Goal: Information Seeking & Learning: Learn about a topic

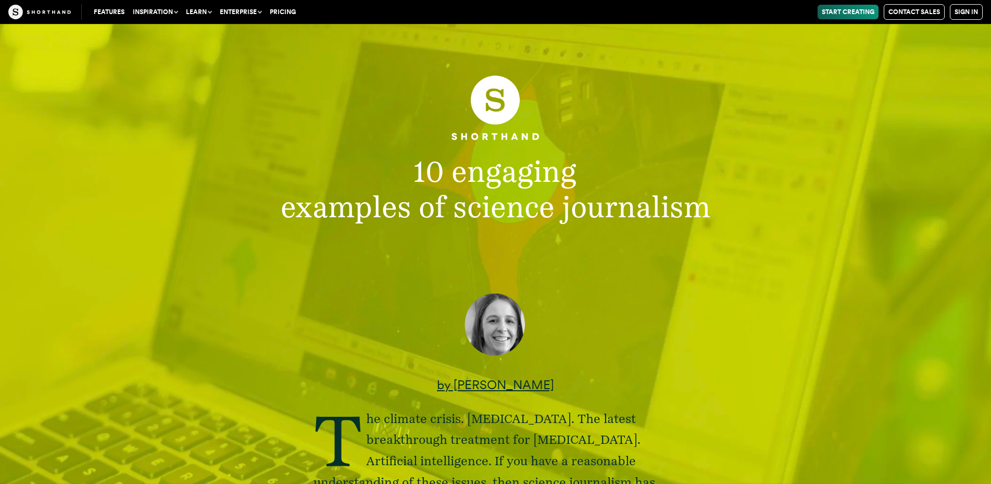
scroll to position [469, 0]
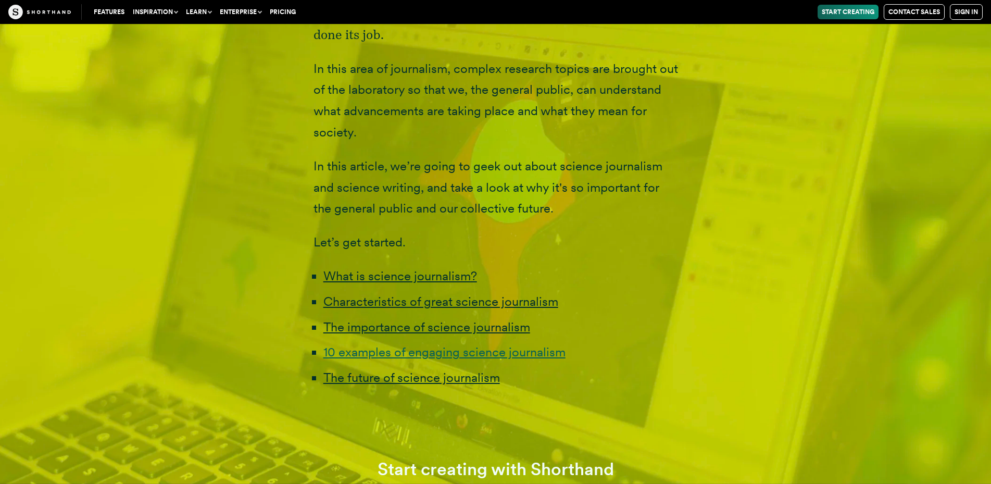
click at [515, 344] on link "10 examples of engaging science journalism" at bounding box center [444, 351] width 242 height 15
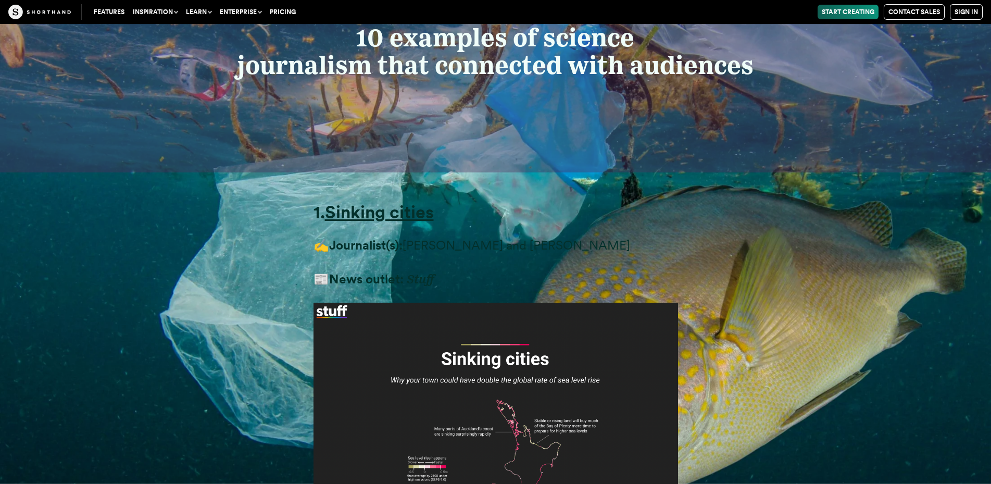
scroll to position [4643, 0]
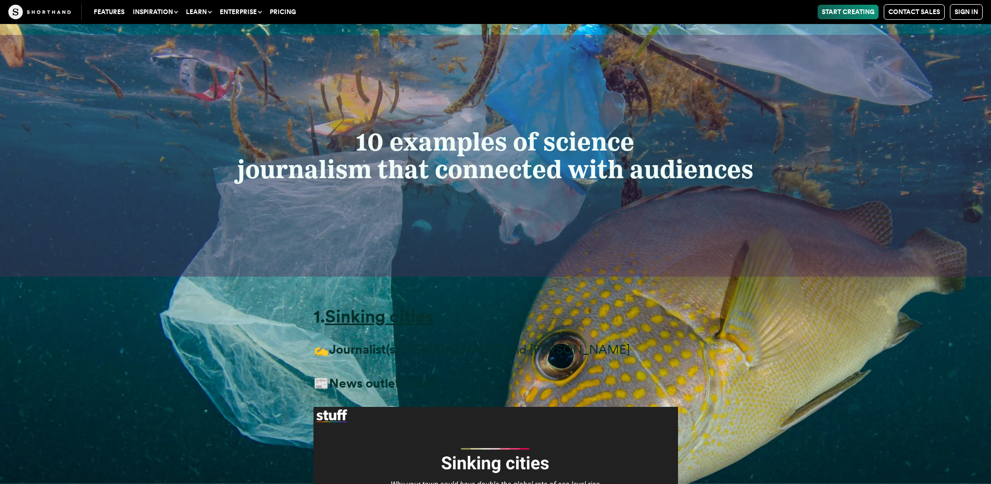
click at [979, 198] on div "10 examples of science journalism that connected with audiences" at bounding box center [495, 156] width 991 height 242
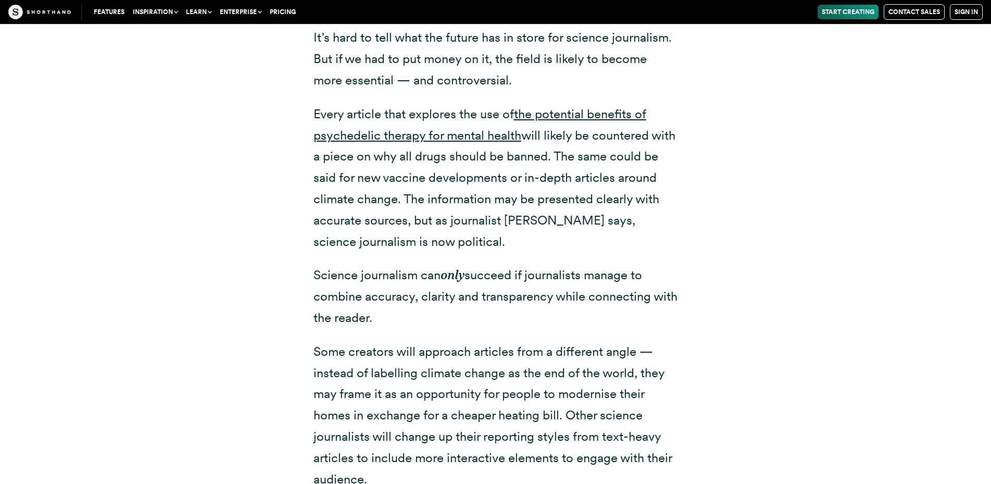
scroll to position [22661, 0]
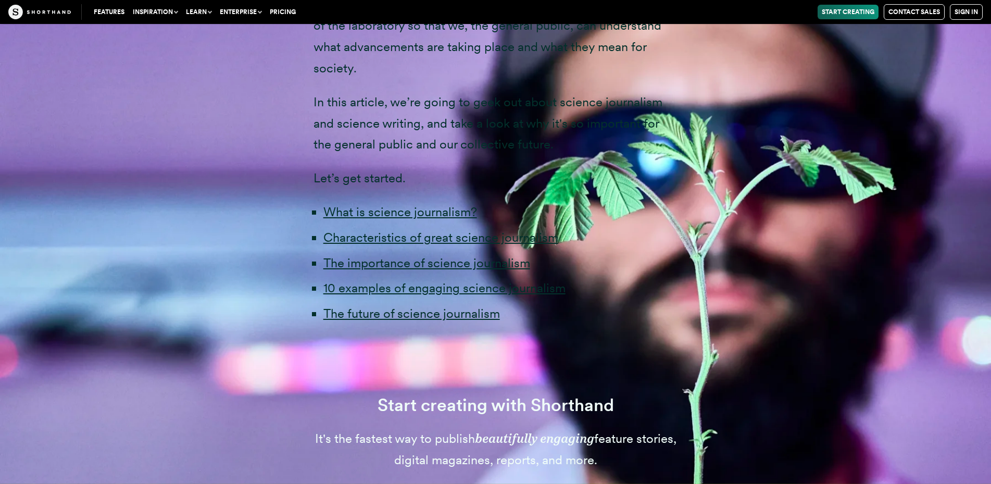
scroll to position [469, 0]
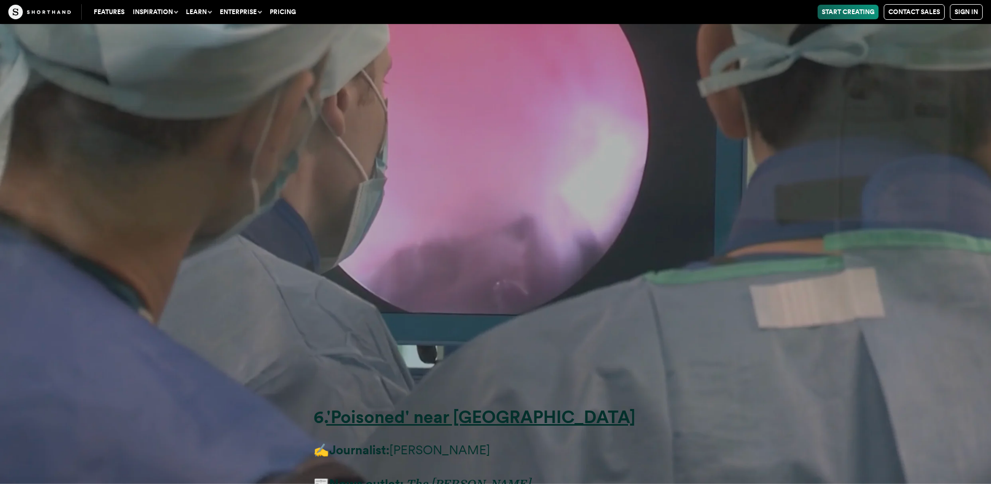
scroll to position [13620, 0]
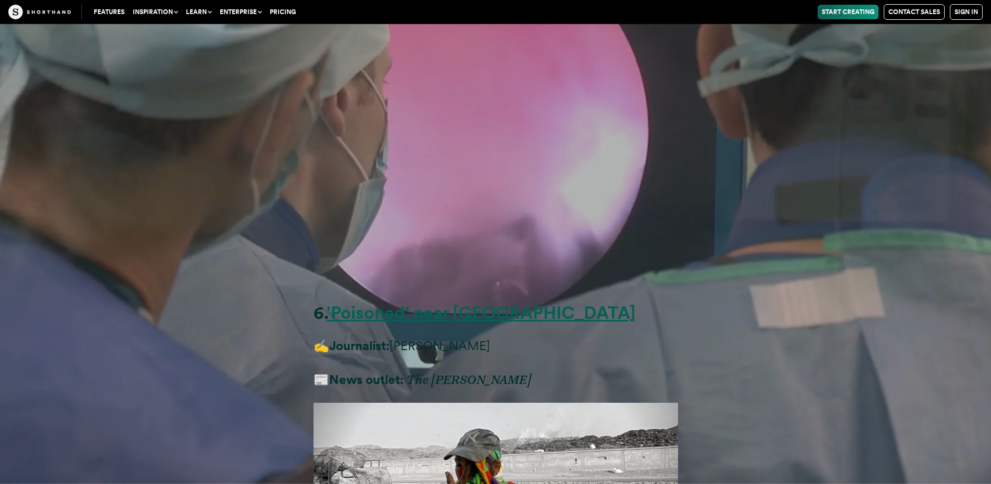
click at [482, 302] on strong "'Poisoned' near [GEOGRAPHIC_DATA]" at bounding box center [480, 312] width 309 height 21
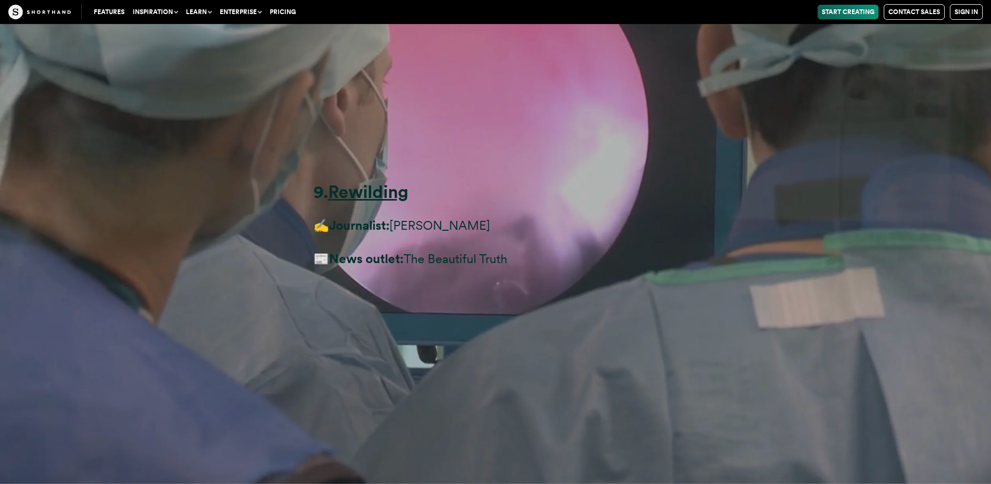
scroll to position [18774, 0]
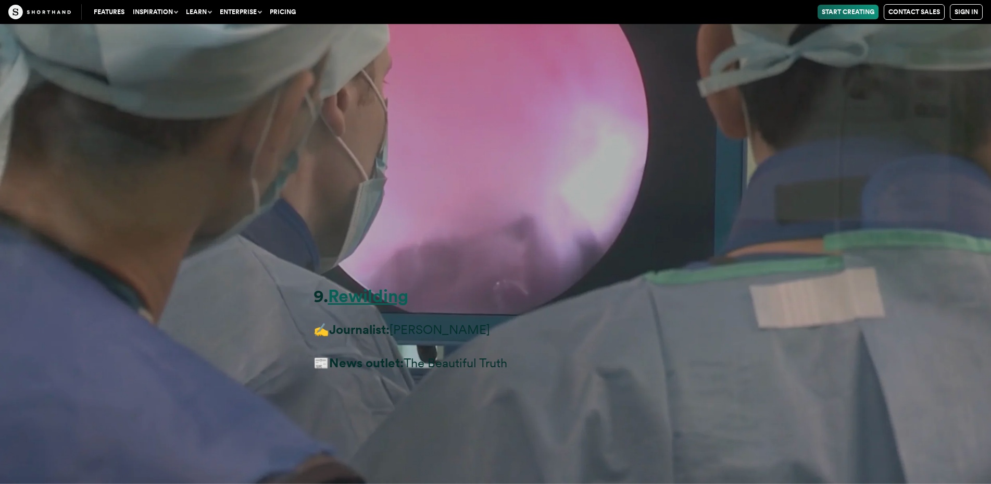
click at [347, 285] on strong "Rewilding" at bounding box center [368, 295] width 80 height 21
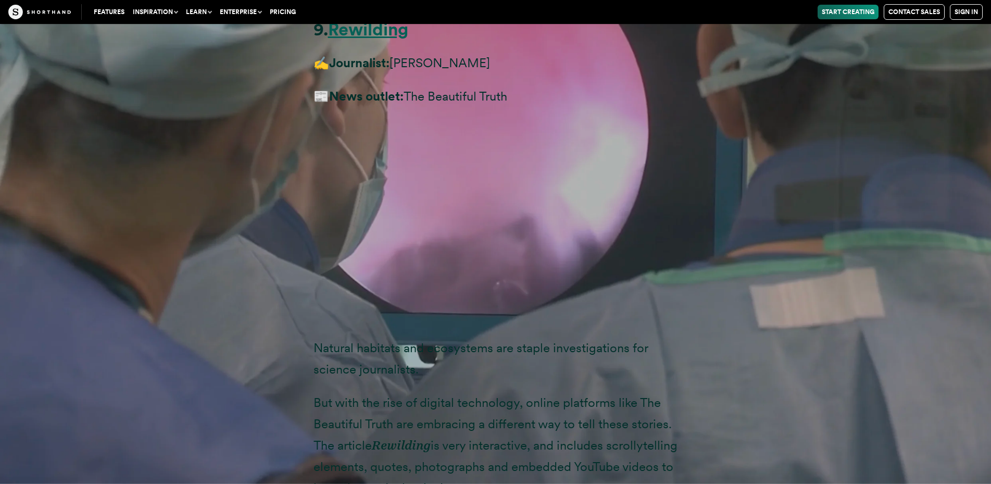
scroll to position [18676, 0]
